Goal: Information Seeking & Learning: Learn about a topic

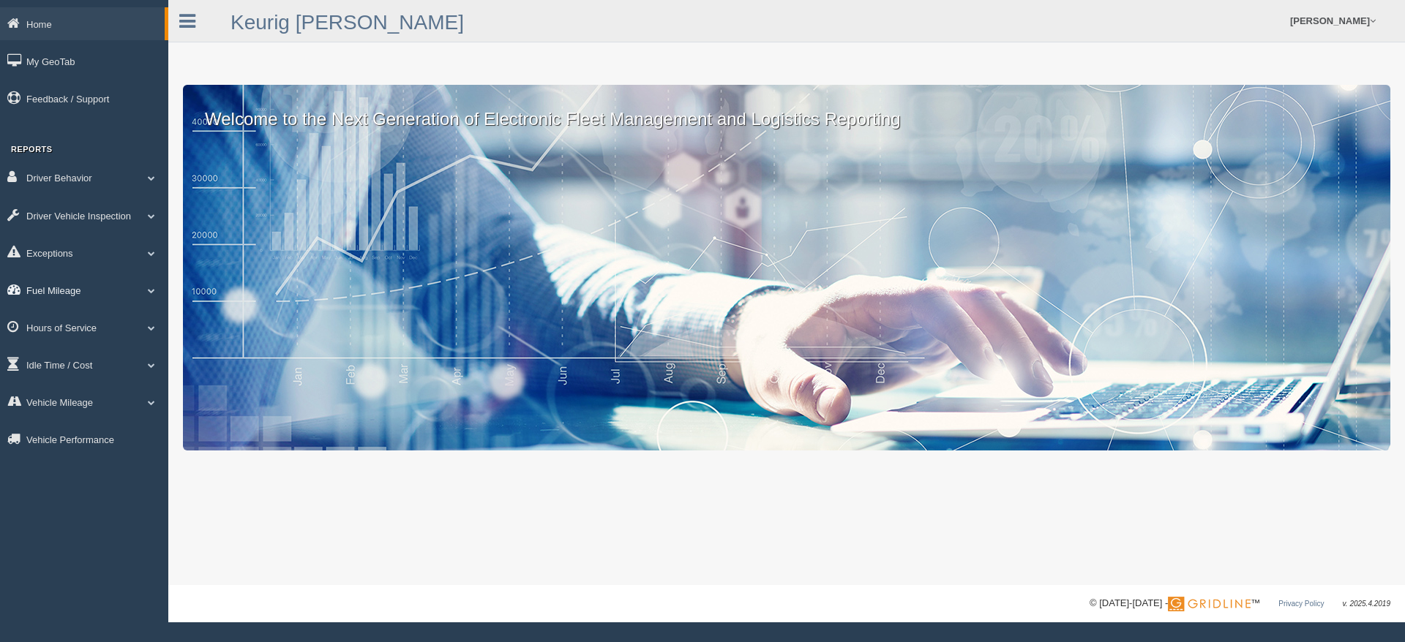
click at [78, 292] on link "Fuel Mileage" at bounding box center [84, 290] width 168 height 33
click at [64, 353] on link "Fuel Mileage" at bounding box center [95, 350] width 138 height 26
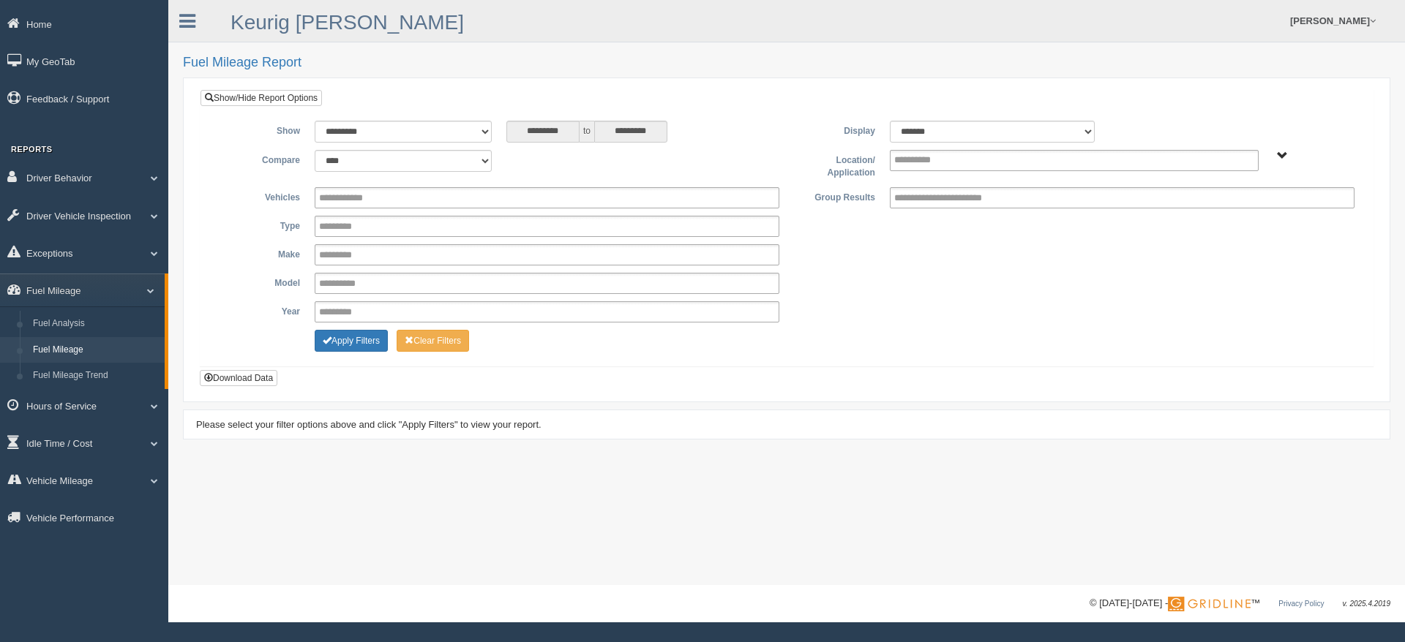
click at [1283, 155] on span "Northlake - OTR" at bounding box center [1282, 156] width 11 height 11
click at [1256, 210] on button "Northlake - OTR" at bounding box center [1233, 208] width 72 height 16
click at [359, 345] on button "Apply Filters" at bounding box center [351, 341] width 73 height 22
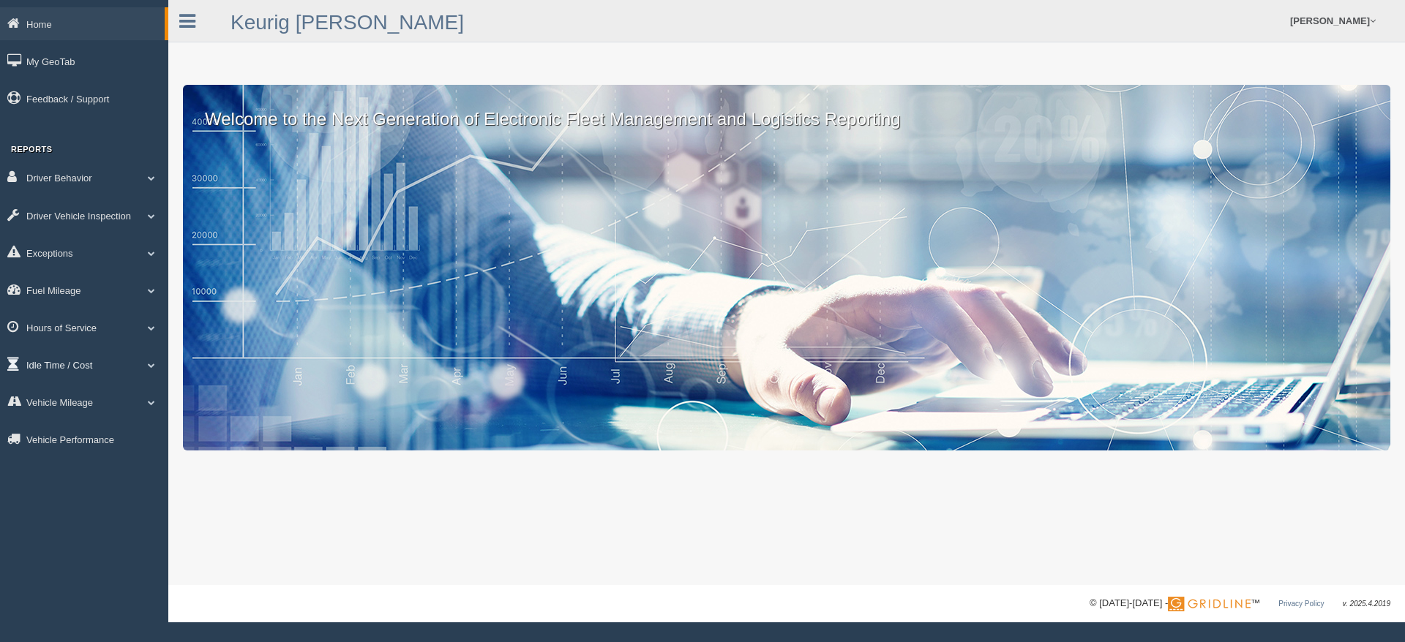
click at [89, 365] on link "Idle Time / Cost" at bounding box center [84, 364] width 168 height 33
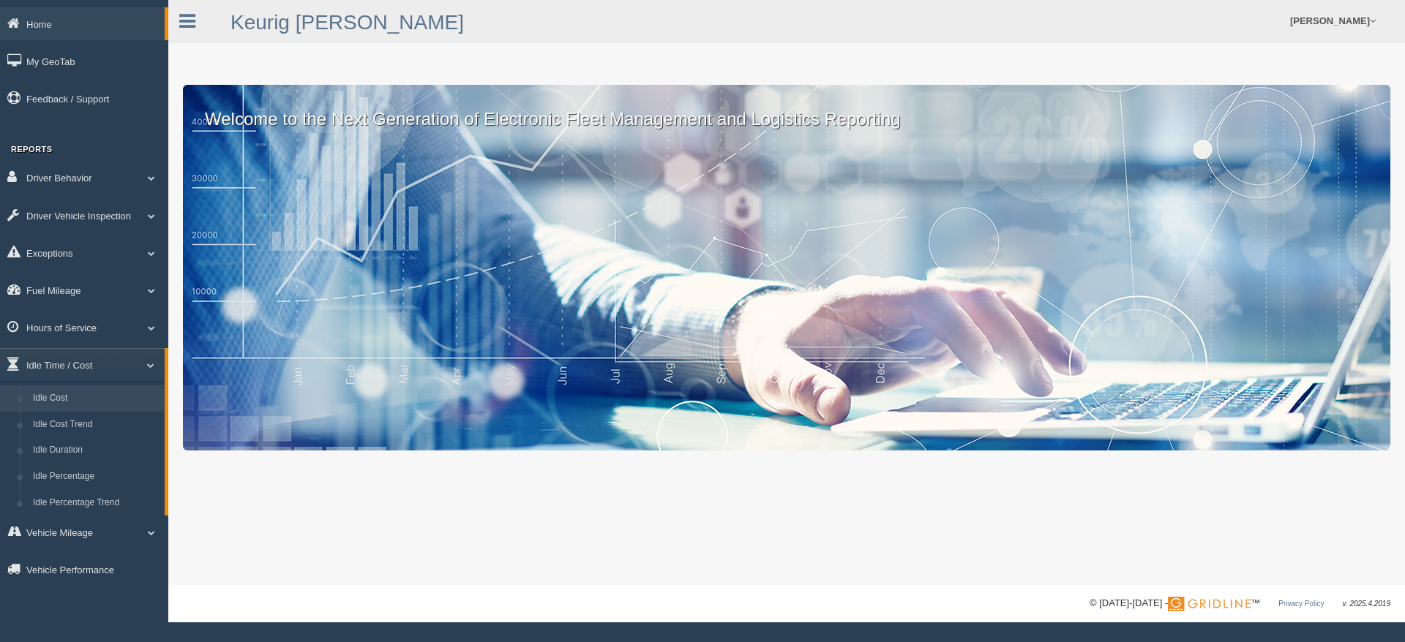
click at [56, 397] on link "Idle Cost" at bounding box center [95, 399] width 138 height 26
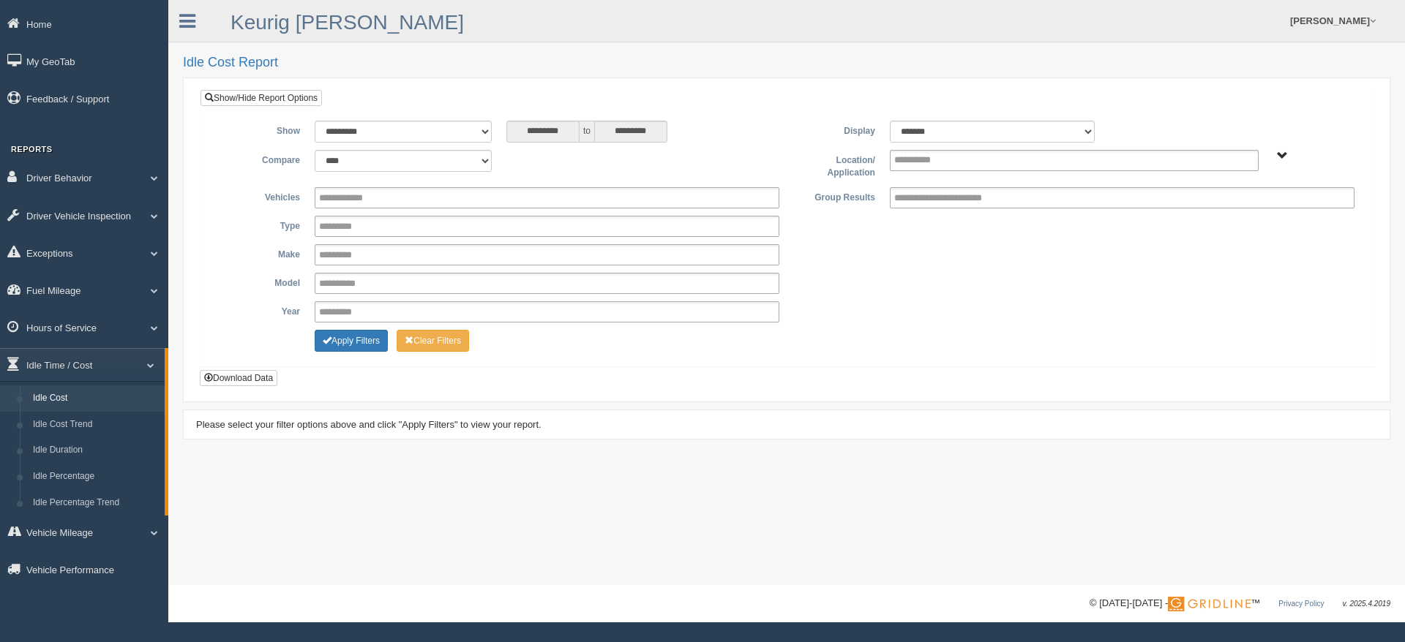
click at [1280, 152] on span "Northlake - OTR" at bounding box center [1282, 156] width 11 height 11
click at [1249, 207] on button "Northlake - OTR" at bounding box center [1233, 208] width 72 height 16
click at [989, 243] on div "**********" at bounding box center [786, 258] width 1150 height 143
click at [353, 342] on button "Apply Filters" at bounding box center [351, 341] width 73 height 22
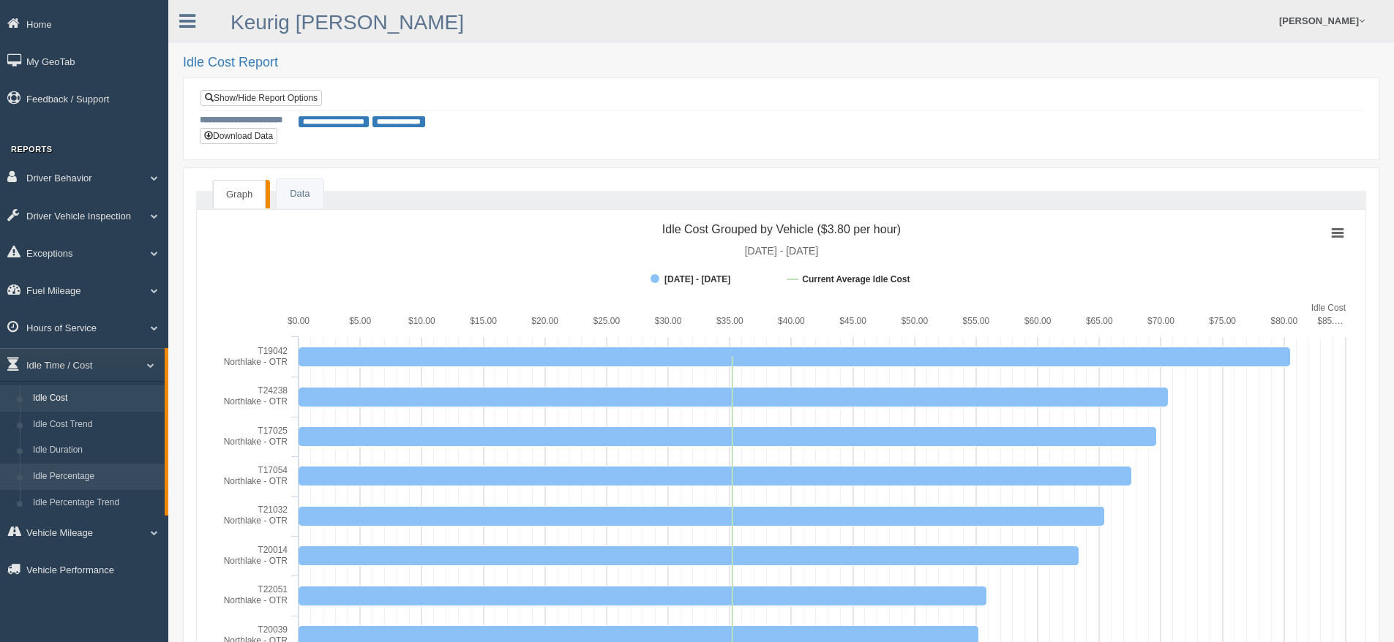
click at [82, 477] on link "Idle Percentage" at bounding box center [95, 477] width 138 height 26
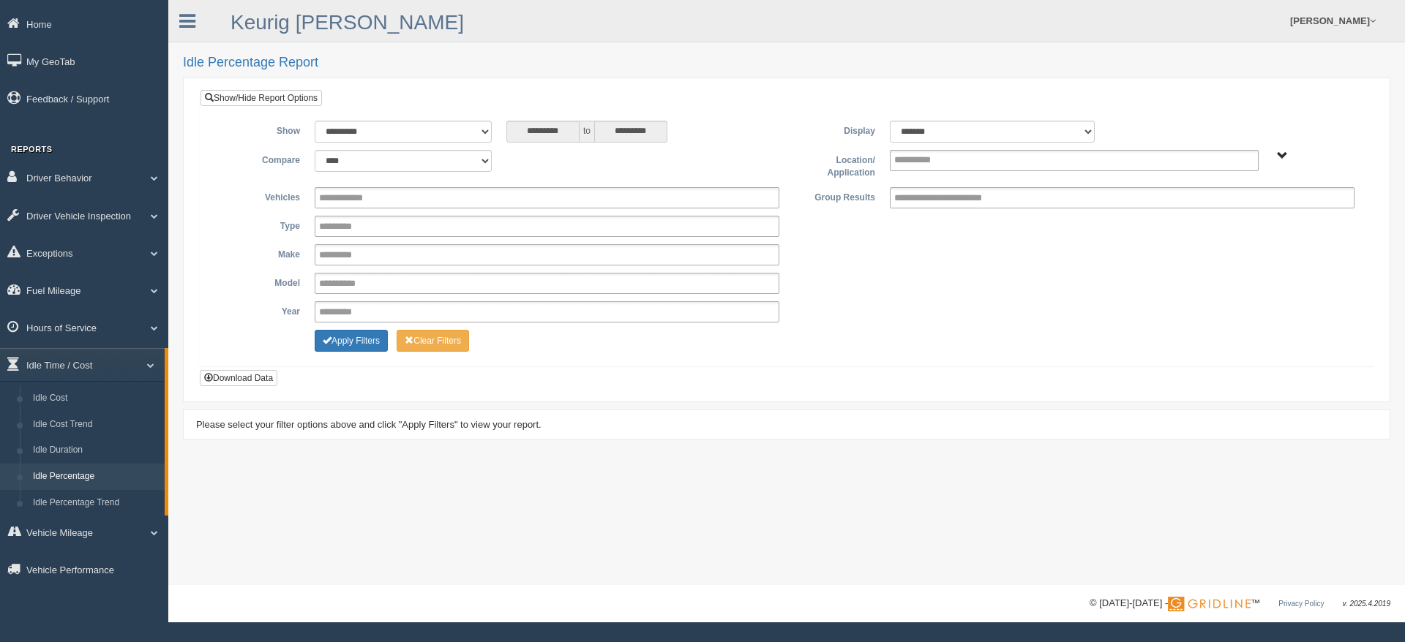
click at [1277, 154] on span "Northlake - OTR" at bounding box center [1282, 156] width 11 height 11
click at [1250, 212] on button "Northlake - OTR" at bounding box center [1233, 208] width 72 height 16
click at [350, 342] on button "Apply Filters" at bounding box center [351, 341] width 73 height 22
